Goal: Transaction & Acquisition: Purchase product/service

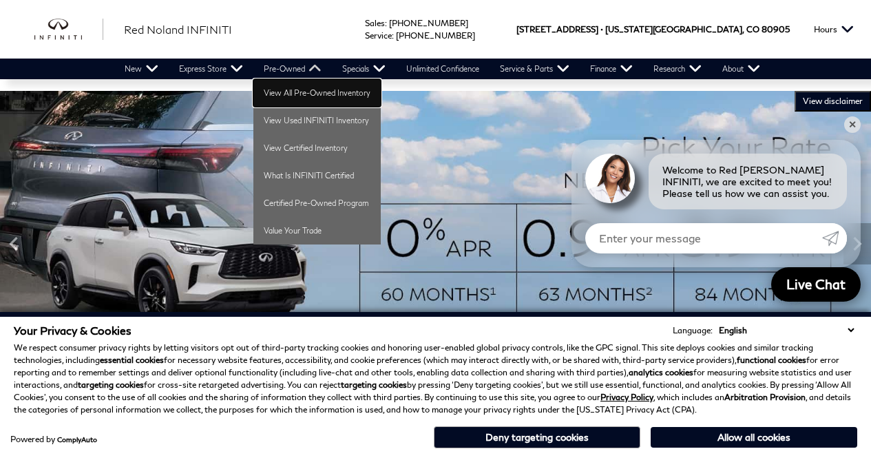
click at [326, 96] on link "View All Pre-Owned Inventory" at bounding box center [316, 93] width 127 height 28
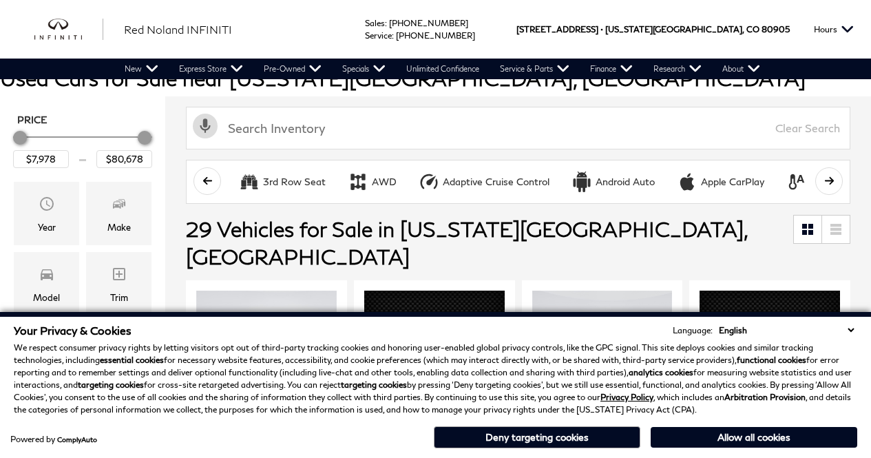
scroll to position [132, 0]
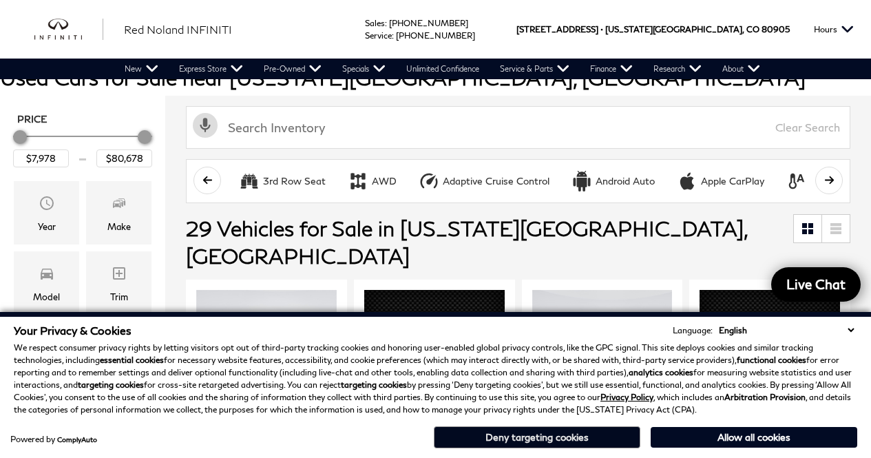
click at [588, 438] on button "Deny targeting cookies" at bounding box center [537, 437] width 207 height 22
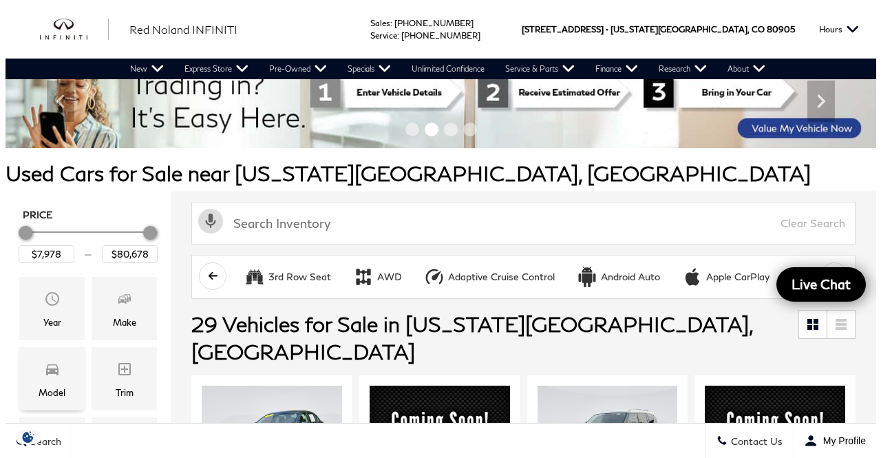
scroll to position [36, 0]
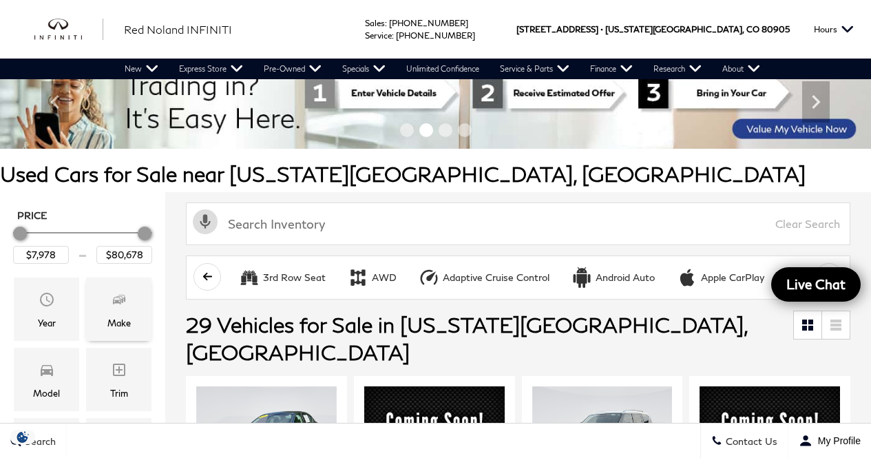
click at [115, 295] on icon "Make" at bounding box center [119, 299] width 17 height 17
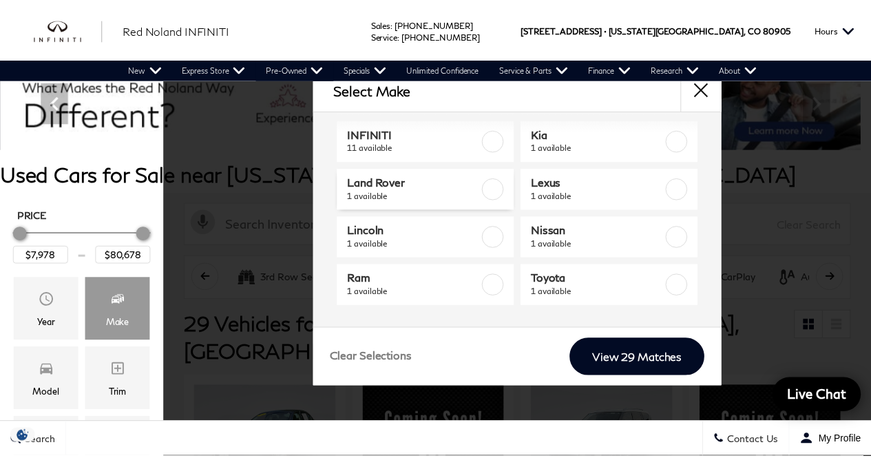
scroll to position [210, 0]
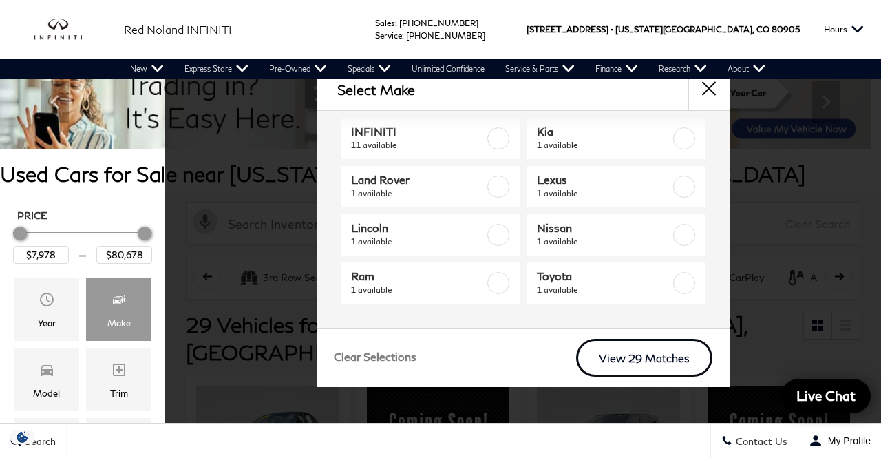
click at [678, 359] on link "View 29 Matches" at bounding box center [644, 358] width 136 height 38
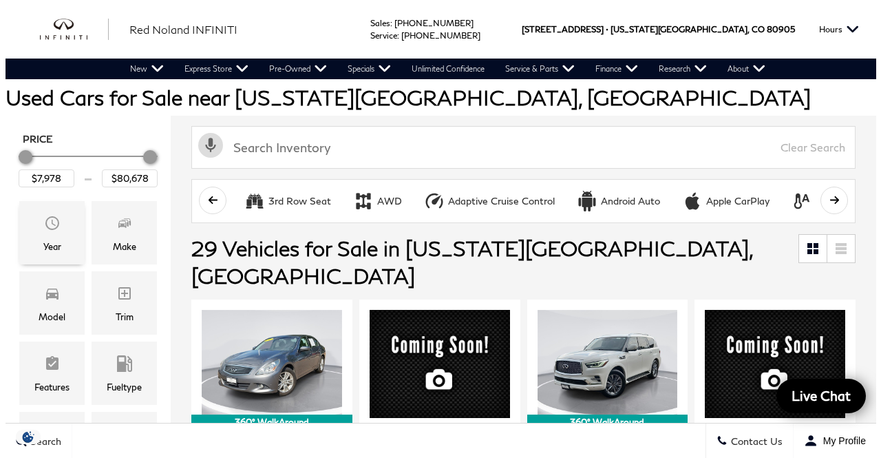
scroll to position [118, 0]
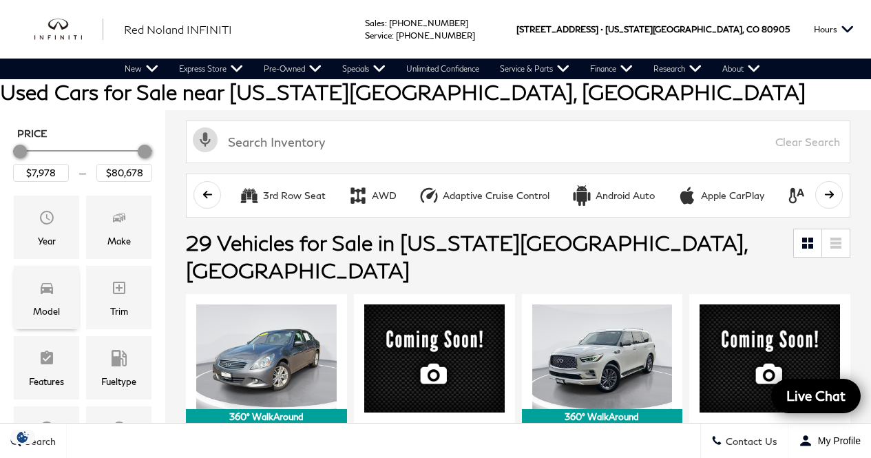
click at [51, 302] on span "Model" at bounding box center [47, 290] width 17 height 28
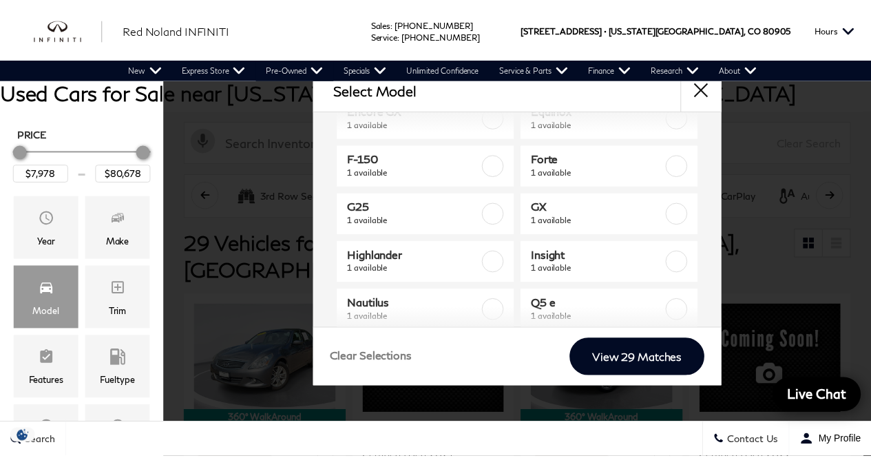
scroll to position [0, 0]
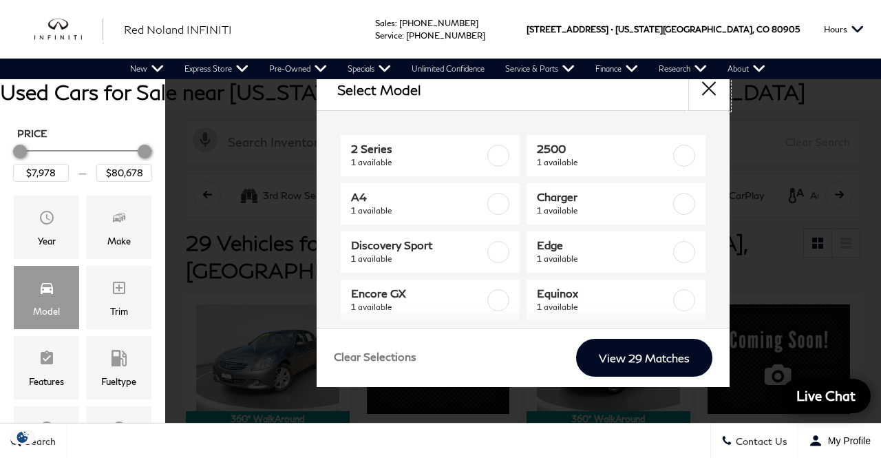
click at [714, 86] on button "close" at bounding box center [709, 89] width 41 height 41
